Goal: Task Accomplishment & Management: Complete application form

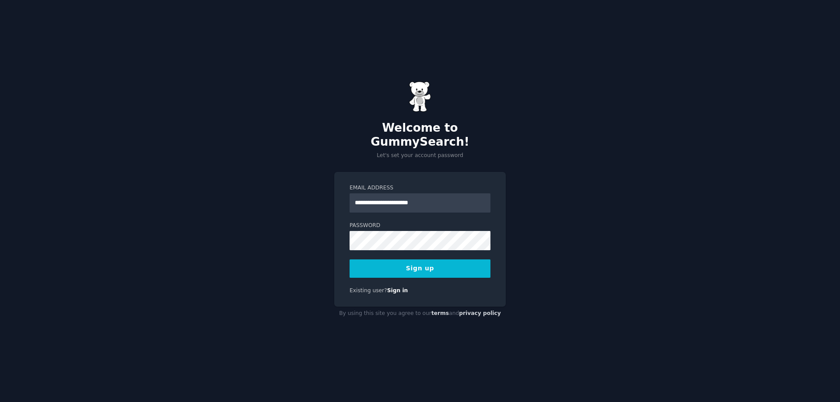
drag, startPoint x: 359, startPoint y: 196, endPoint x: 324, endPoint y: 194, distance: 35.1
click at [324, 194] on div "**********" at bounding box center [420, 201] width 840 height 402
type input "**********"
click at [404, 262] on button "Sign up" at bounding box center [420, 268] width 141 height 18
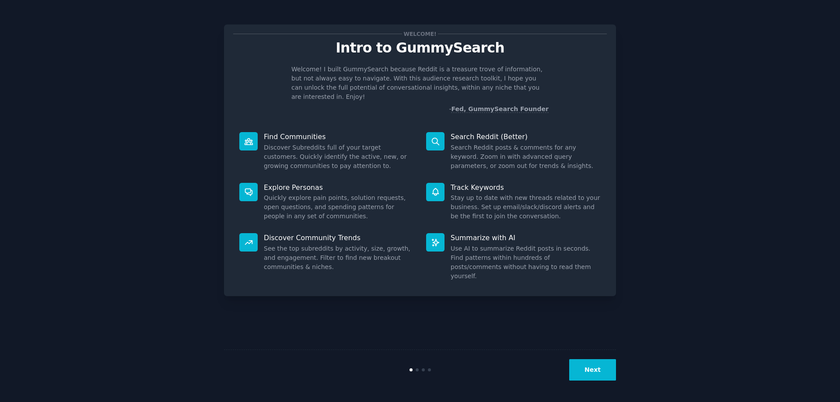
drag, startPoint x: 490, startPoint y: 125, endPoint x: 293, endPoint y: 345, distance: 295.0
click at [293, 345] on div "Welcome! Intro to GummySearch Welcome! I built GummySearch because Reddit is a …" at bounding box center [420, 201] width 392 height 378
click at [594, 365] on button "Next" at bounding box center [592, 369] width 47 height 21
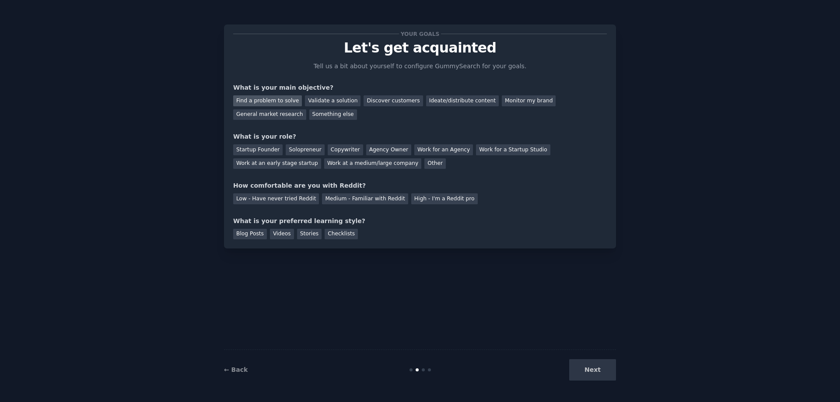
click at [280, 104] on div "Find a problem to solve" at bounding box center [267, 100] width 69 height 11
click at [381, 98] on div "Discover customers" at bounding box center [393, 100] width 59 height 11
click at [436, 101] on div "Ideate/distribute content" at bounding box center [462, 100] width 73 height 11
click at [550, 106] on div "Find a problem to solve Validate a solution Discover customers Ideate/distribut…" at bounding box center [420, 106] width 374 height 28
click at [306, 109] on div "General market research" at bounding box center [269, 114] width 73 height 11
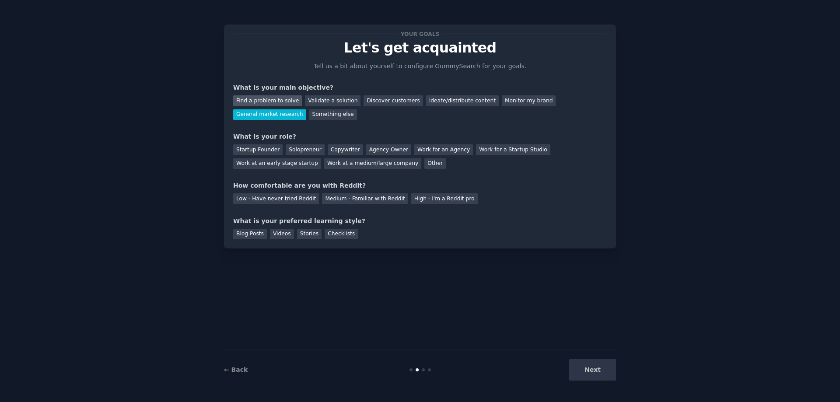
click at [277, 98] on div "Find a problem to solve" at bounding box center [267, 100] width 69 height 11
click at [319, 102] on div "Validate a solution" at bounding box center [333, 100] width 56 height 11
click at [291, 101] on div "Find a problem to solve" at bounding box center [267, 100] width 69 height 11
click at [267, 148] on div "Startup Founder" at bounding box center [257, 149] width 49 height 11
click at [346, 151] on div "Copywriter" at bounding box center [345, 149] width 35 height 11
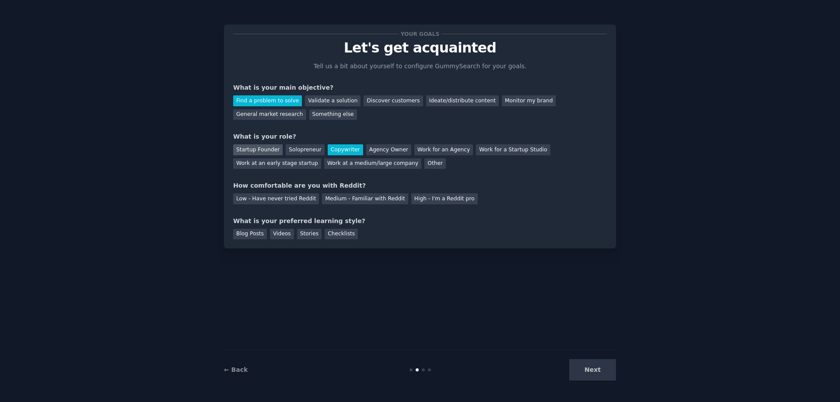
click at [261, 149] on div "Startup Founder" at bounding box center [257, 149] width 49 height 11
click at [281, 201] on div "Low - Have never tried Reddit" at bounding box center [276, 198] width 86 height 11
click at [334, 199] on div "Medium - Familiar with Reddit" at bounding box center [365, 198] width 86 height 11
click at [258, 235] on div "Blog Posts" at bounding box center [250, 234] width 34 height 11
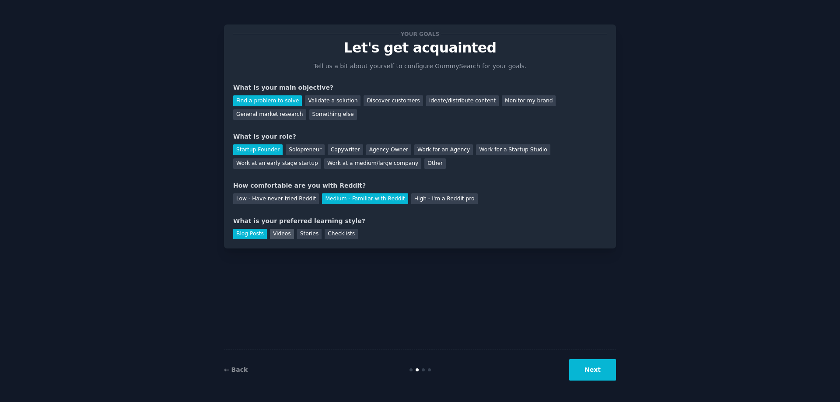
click at [280, 236] on div "Videos" at bounding box center [282, 234] width 24 height 11
click at [297, 232] on div "Stories" at bounding box center [309, 234] width 25 height 11
click at [244, 238] on div "Blog Posts" at bounding box center [250, 234] width 34 height 11
click at [328, 235] on div "Checklists" at bounding box center [341, 234] width 33 height 11
click at [599, 368] on button "Next" at bounding box center [592, 369] width 47 height 21
